Goal: Transaction & Acquisition: Purchase product/service

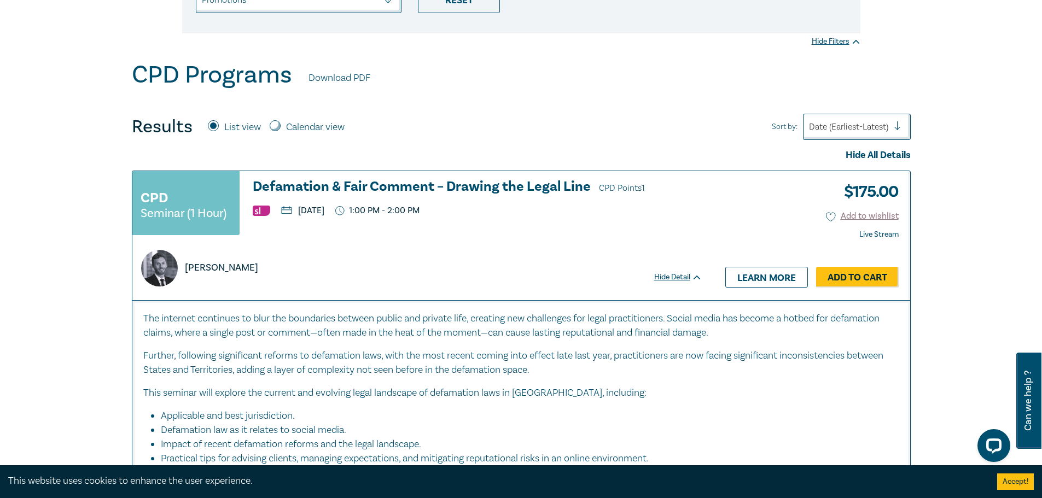
scroll to position [55, 0]
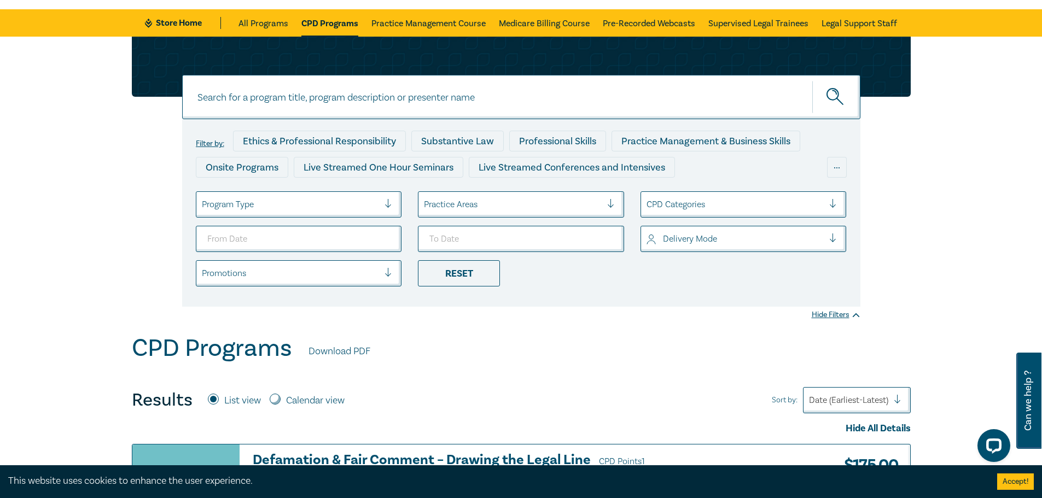
click at [303, 89] on input at bounding box center [521, 97] width 678 height 44
type input "contract law in [DATE]"
click at [812, 80] on button "submit" at bounding box center [836, 96] width 48 height 33
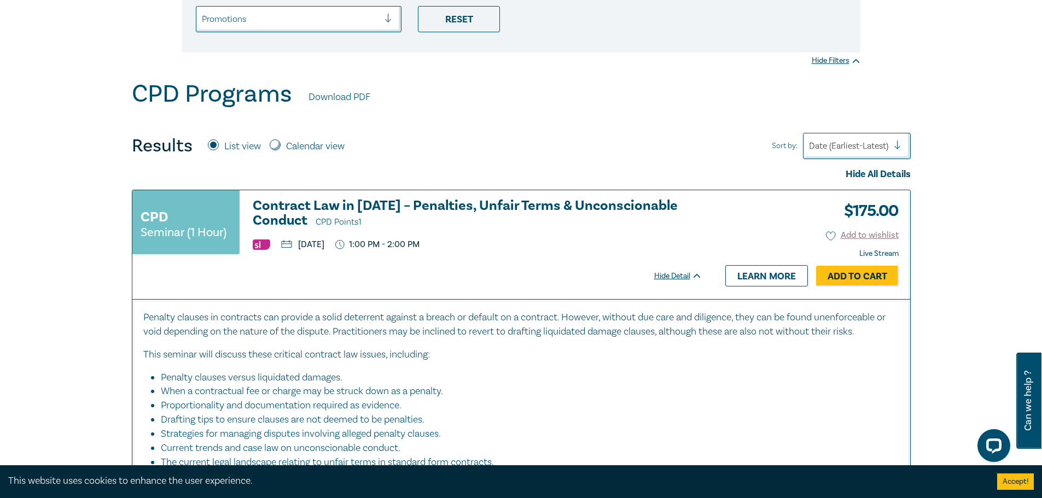
scroll to position [328, 0]
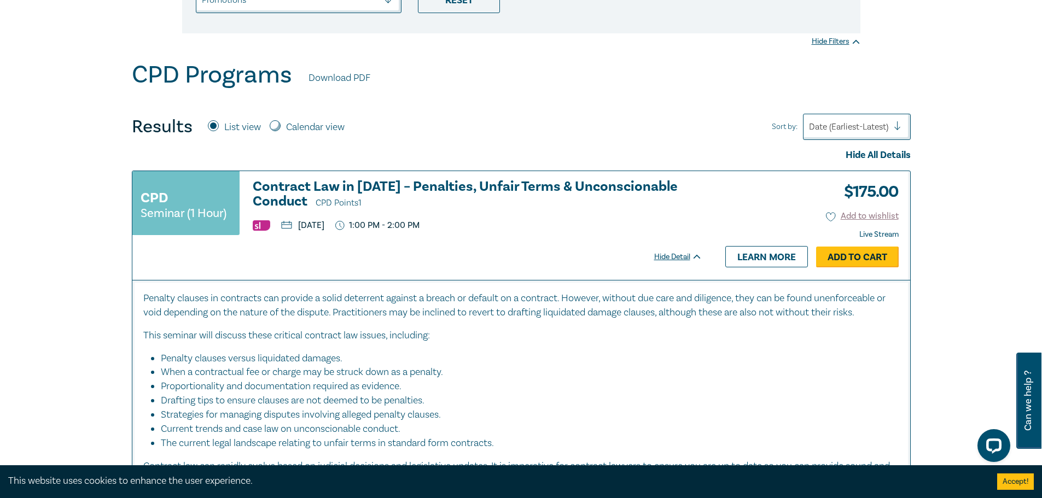
click at [882, 258] on link "Add to Cart" at bounding box center [857, 257] width 83 height 21
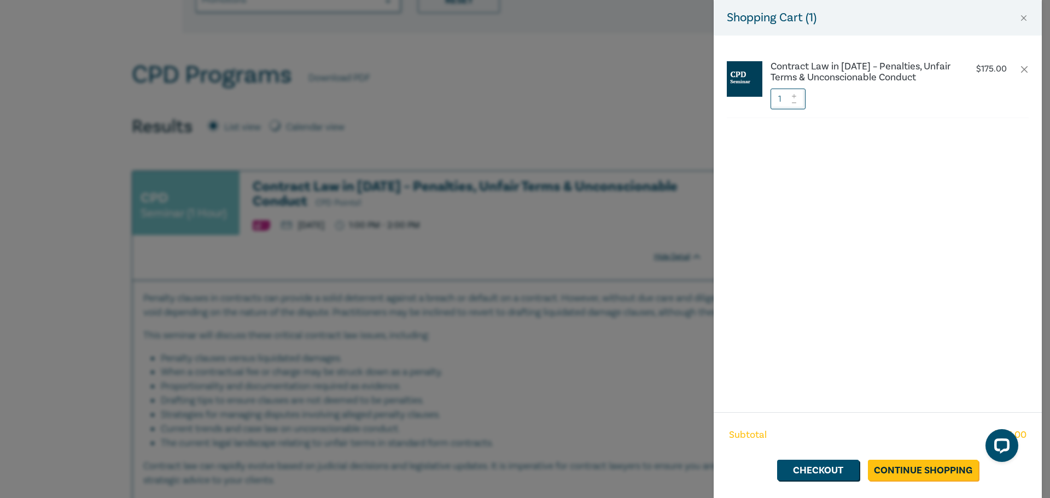
click at [535, 217] on div "Shopping Cart ( 1 ) Contract Law in [DATE] – Penalties, Unfair Terms & Unconsci…" at bounding box center [525, 249] width 1050 height 498
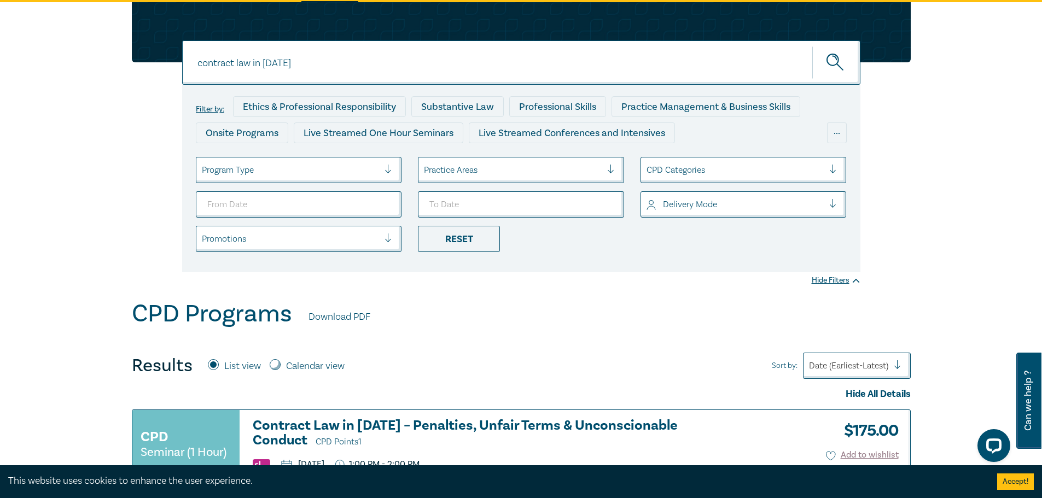
scroll to position [0, 0]
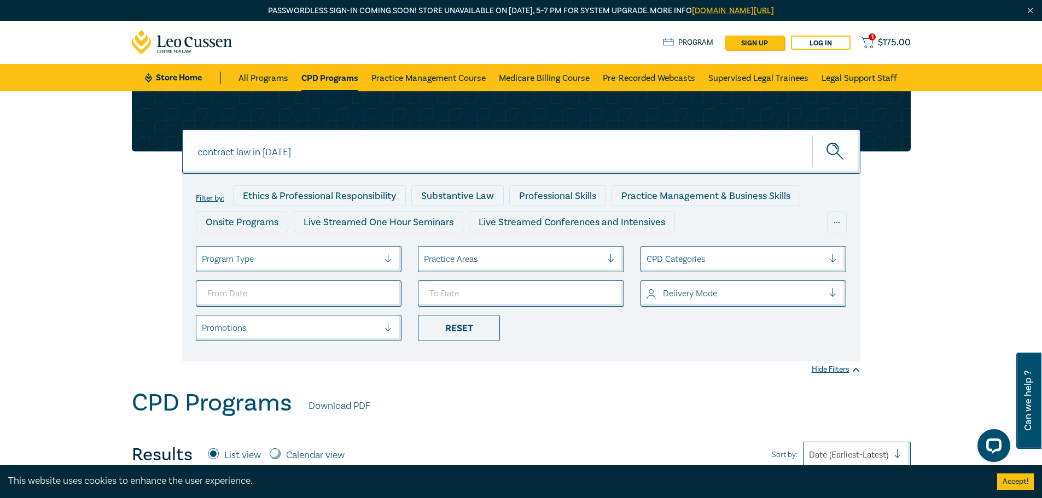
click at [883, 43] on span "$ 175.00" at bounding box center [894, 43] width 33 height 12
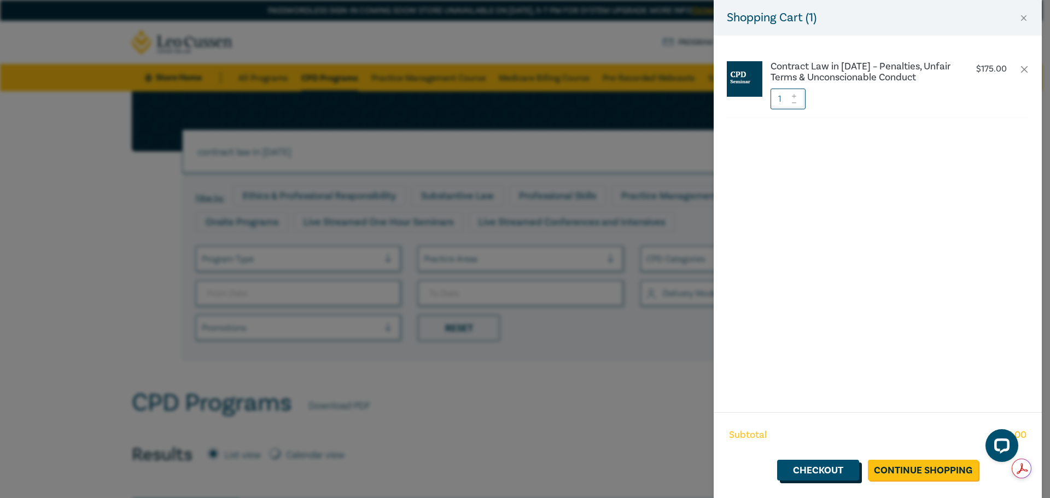
click at [799, 464] on link "Checkout" at bounding box center [818, 470] width 82 height 21
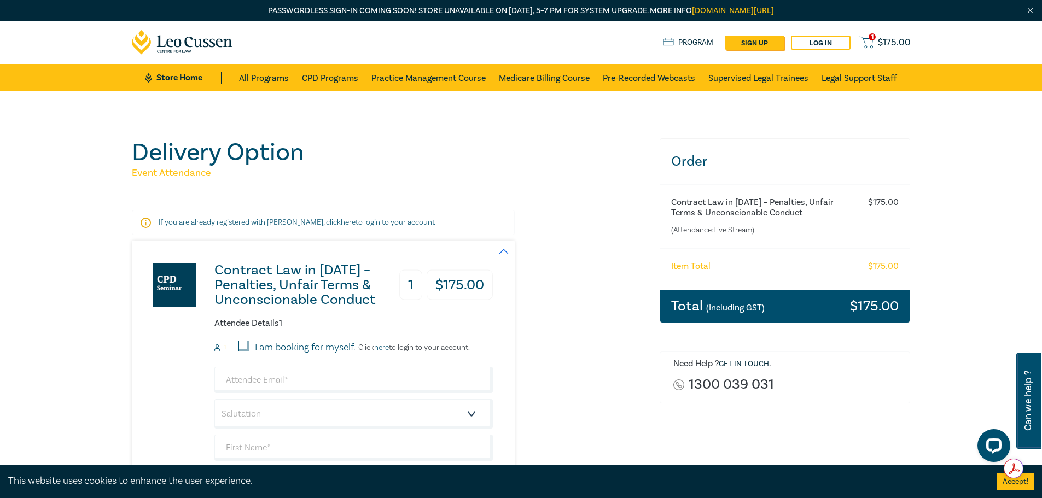
click at [247, 348] on input "I am booking for myself." at bounding box center [243, 346] width 11 height 11
checkbox input "true"
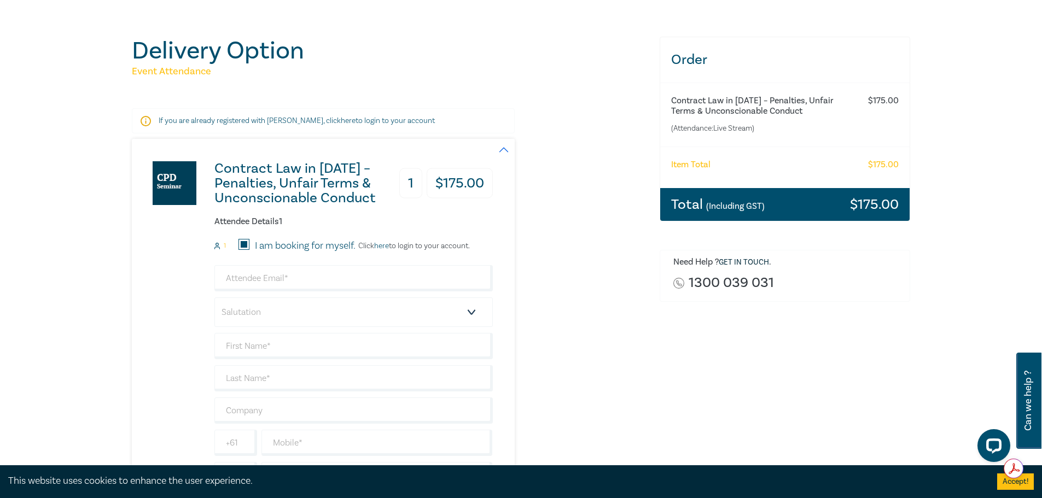
scroll to position [109, 0]
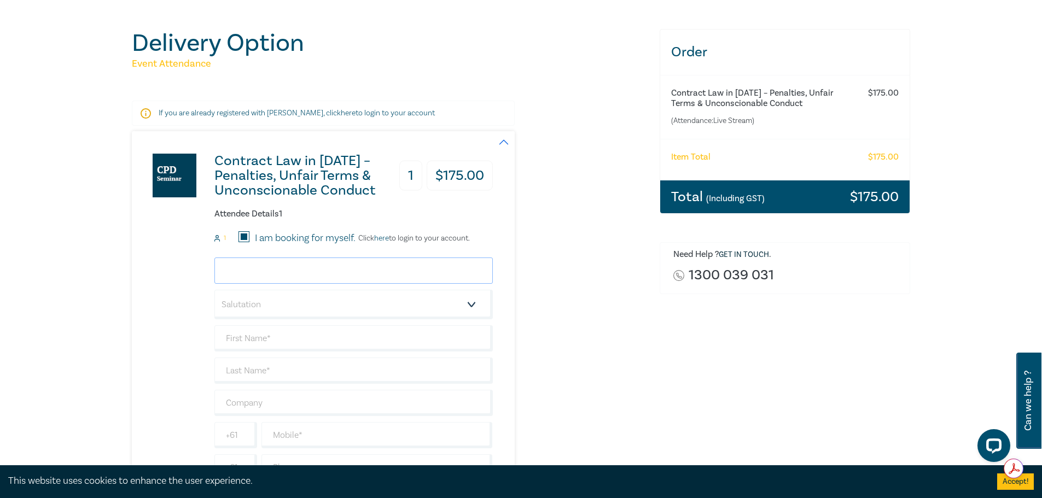
click at [247, 275] on input "email" at bounding box center [353, 271] width 278 height 26
type input "[PERSON_NAME][EMAIL_ADDRESS][PERSON_NAME][DOMAIN_NAME]"
click at [299, 302] on select "Salutation Mr. Mrs. Ms. Miss Dr. Prof. Other" at bounding box center [353, 305] width 278 height 30
select select "Mr."
click at [214, 290] on select "Salutation Mr. Mrs. Ms. Miss Dr. Prof. Other" at bounding box center [353, 305] width 278 height 30
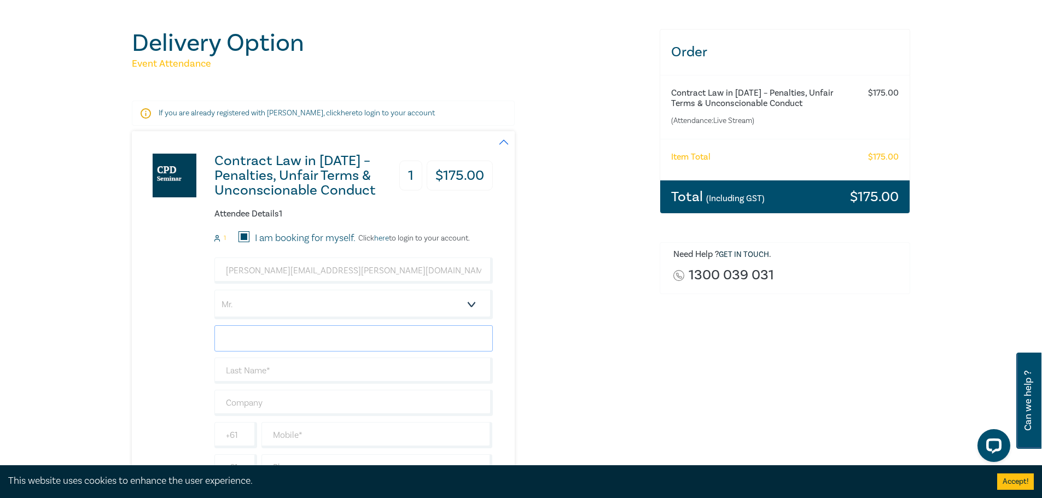
click at [250, 342] on input "text" at bounding box center [353, 338] width 278 height 26
type input "[PERSON_NAME]"
click at [282, 367] on input "text" at bounding box center [353, 371] width 278 height 26
type input "Santomartino"
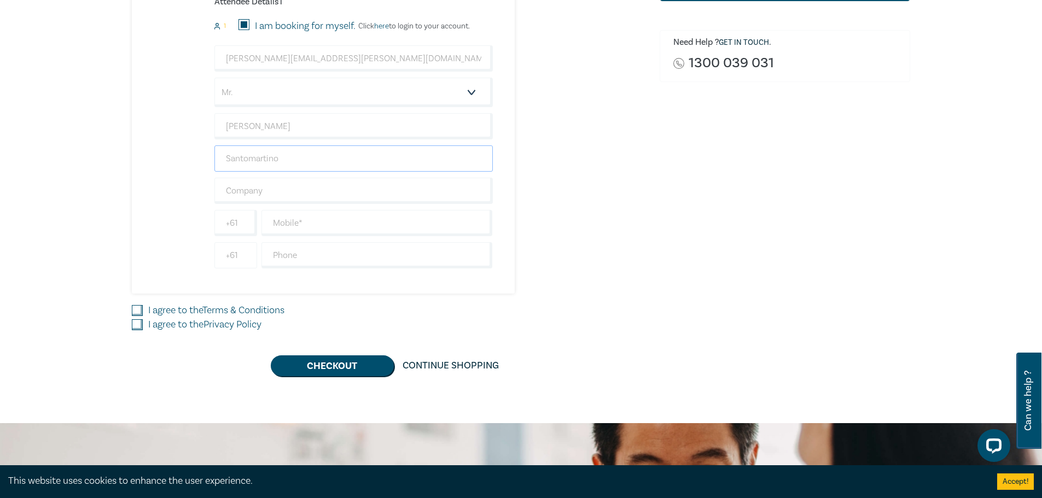
scroll to position [328, 0]
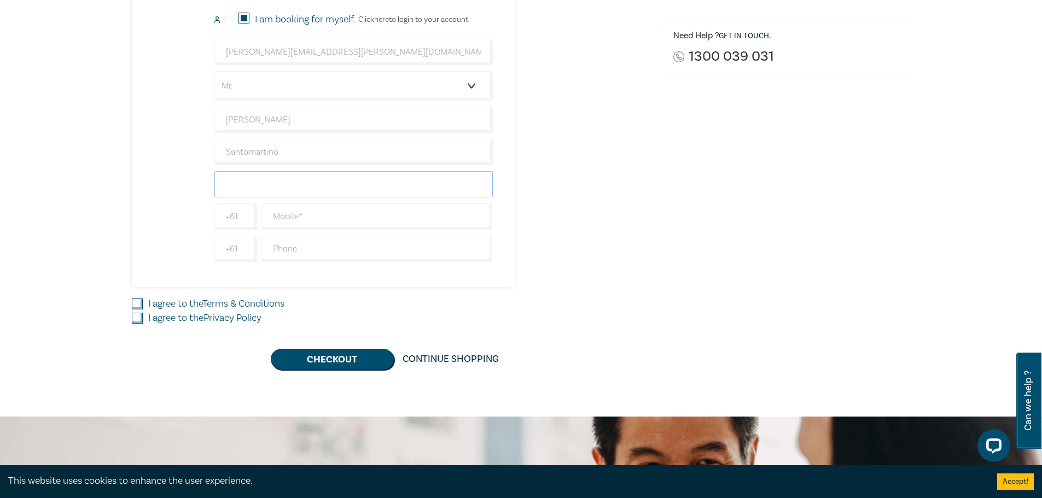
click at [261, 189] on input "text" at bounding box center [353, 184] width 278 height 26
type input "[DEMOGRAPHIC_DATA] Archdiocese of [GEOGRAPHIC_DATA]"
click at [294, 213] on input "text" at bounding box center [376, 216] width 231 height 26
click at [297, 249] on input "text" at bounding box center [376, 249] width 231 height 26
drag, startPoint x: 313, startPoint y: 221, endPoint x: 318, endPoint y: 224, distance: 5.9
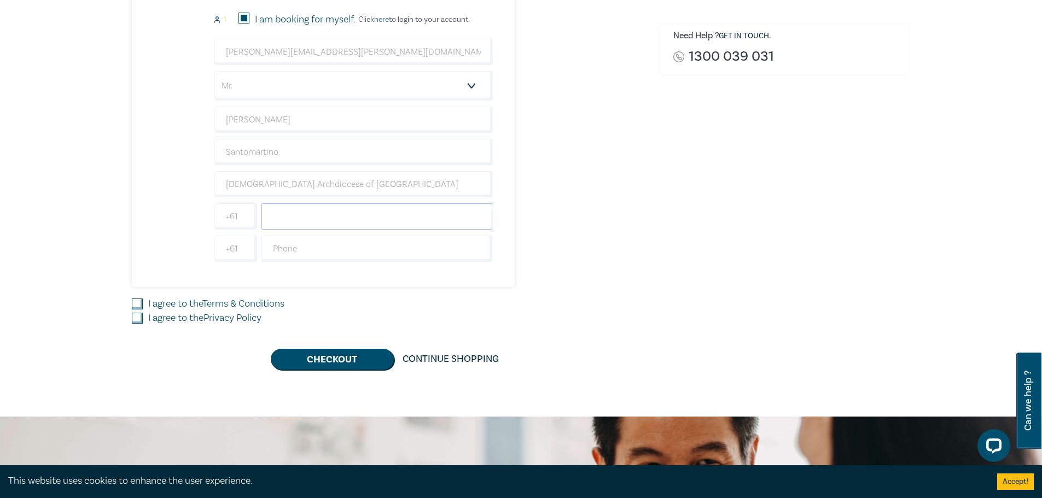
click at [313, 221] on input "text" at bounding box center [376, 216] width 231 height 26
type input "0421906174"
click at [141, 306] on input "I agree to the Terms & Conditions" at bounding box center [137, 304] width 11 height 11
checkbox input "true"
click at [136, 319] on input "I agree to the Privacy Policy" at bounding box center [137, 318] width 11 height 11
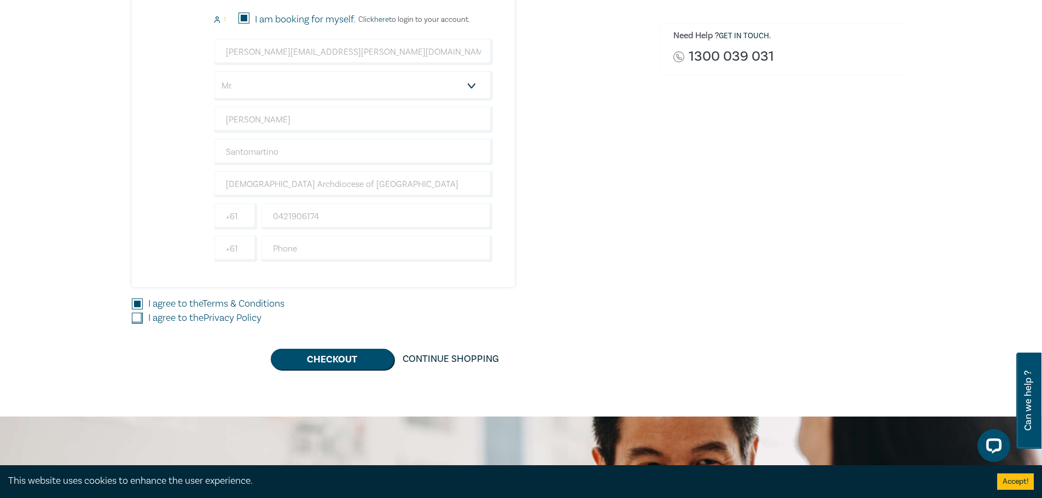
checkbox input "true"
click at [320, 357] on button "Checkout" at bounding box center [332, 359] width 123 height 21
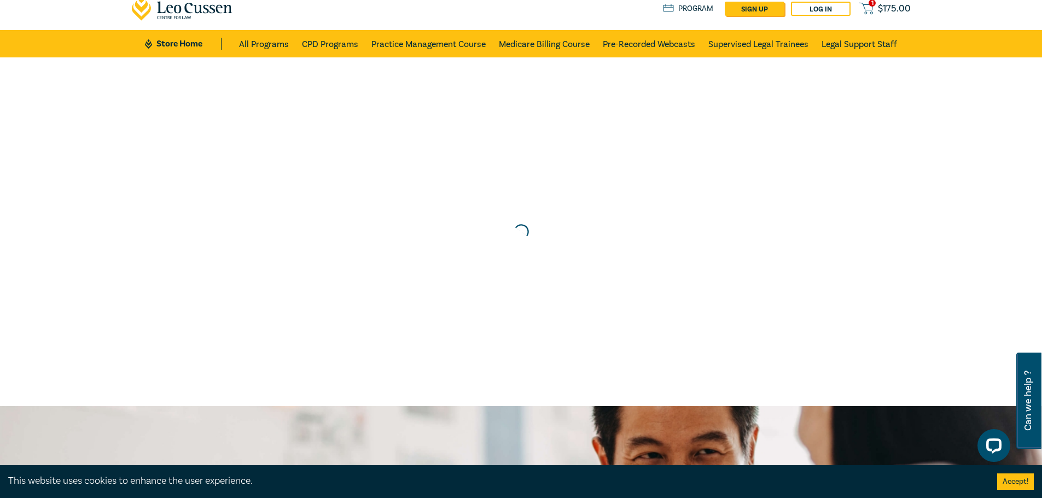
scroll to position [0, 0]
